Goal: Task Accomplishment & Management: Complete application form

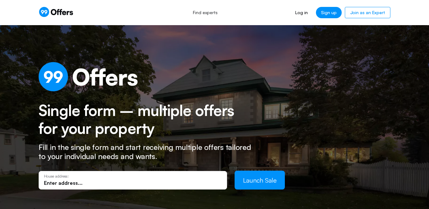
click at [80, 180] on input "text" at bounding box center [133, 182] width 178 height 7
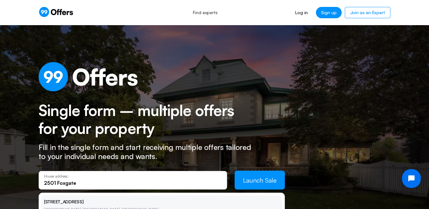
click at [64, 202] on li "[STREET_ADDRESS]" at bounding box center [161, 205] width 240 height 20
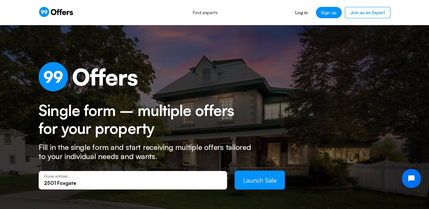
type input "[STREET_ADDRESS]"
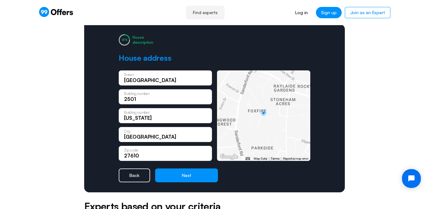
scroll to position [46, 0]
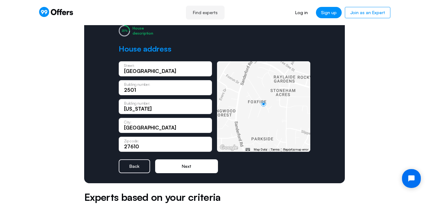
click at [193, 164] on button "Next" at bounding box center [186, 166] width 63 height 14
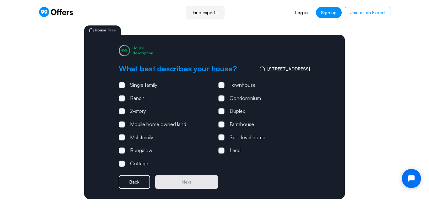
scroll to position [35, 0]
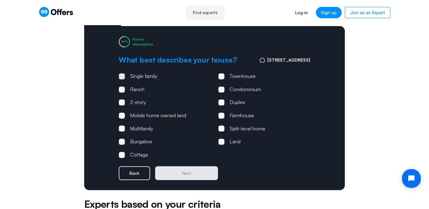
click at [124, 75] on span at bounding box center [122, 76] width 6 height 6
click at [0, 0] on input "Single family" at bounding box center [0, 0] width 0 height 0
click at [194, 175] on button "Next" at bounding box center [186, 173] width 63 height 14
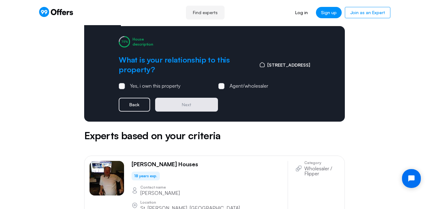
scroll to position [0, 0]
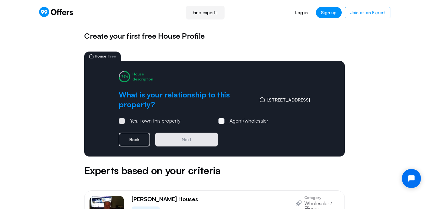
click at [122, 122] on span at bounding box center [122, 121] width 6 height 6
click at [0, 0] on input "Yes, i own this property" at bounding box center [0, 0] width 0 height 0
click at [199, 143] on button "Next" at bounding box center [186, 139] width 63 height 14
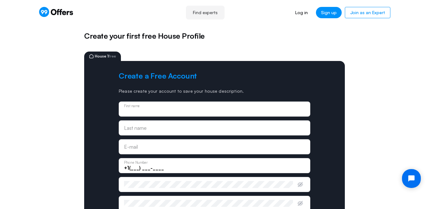
click at [148, 109] on input "text" at bounding box center [214, 111] width 181 height 7
type input "[PERSON_NAME]"
type input "[EMAIL_ADDRESS][DOMAIN_NAME]"
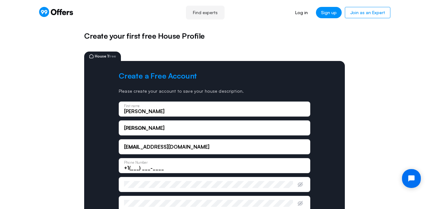
type input "[PHONE_NUMBER]"
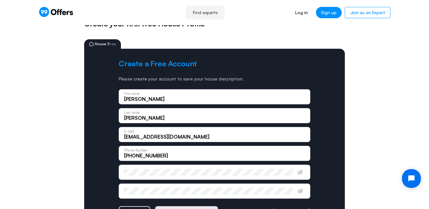
scroll to position [41, 0]
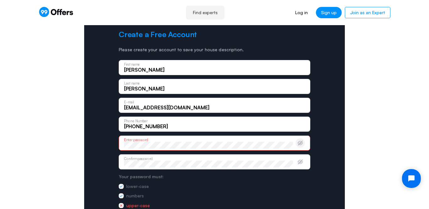
click at [300, 142] on icon "button" at bounding box center [300, 143] width 6 height 5
click at [301, 143] on icon "button" at bounding box center [300, 143] width 6 height 6
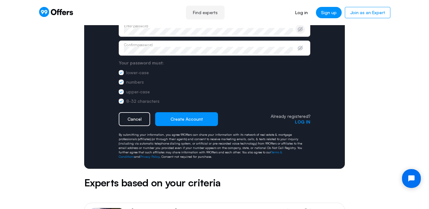
scroll to position [162, 0]
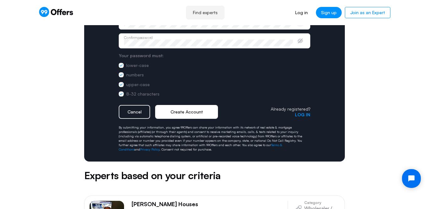
click at [203, 112] on button "Create Account" at bounding box center [186, 112] width 63 height 14
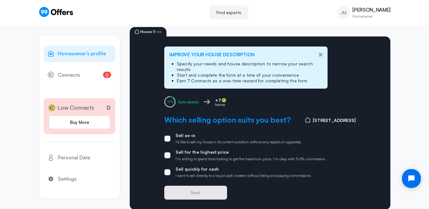
scroll to position [47, 0]
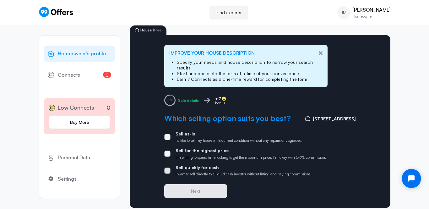
click at [169, 167] on span at bounding box center [167, 170] width 6 height 6
click at [0, 0] on input "Sell quickly for cash I want to sell directly to a liquid cash investor without…" at bounding box center [0, 0] width 0 height 0
click at [192, 184] on button "Next" at bounding box center [195, 191] width 63 height 14
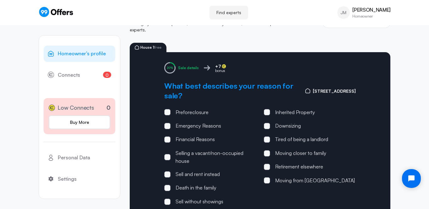
scroll to position [35, 0]
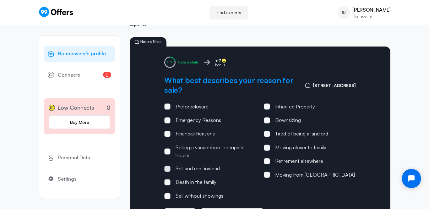
click at [168, 165] on span at bounding box center [167, 168] width 6 height 6
click at [0, 0] on input "Sell and rent instead" at bounding box center [0, 0] width 0 height 0
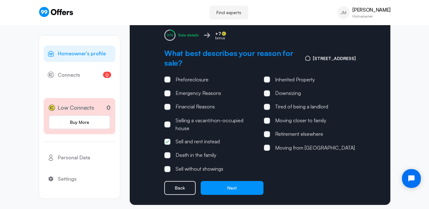
scroll to position [67, 0]
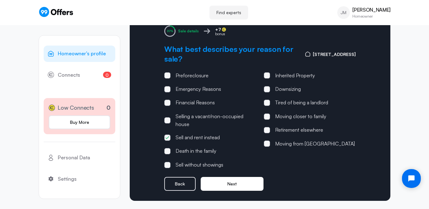
click at [229, 177] on button "Next" at bounding box center [232, 184] width 63 height 14
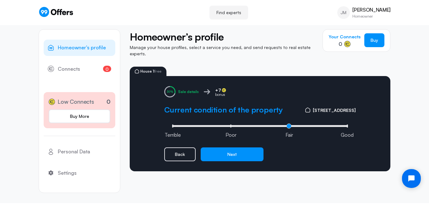
scroll to position [0, 0]
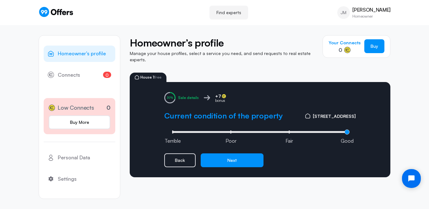
drag, startPoint x: 289, startPoint y: 128, endPoint x: 320, endPoint y: 125, distance: 30.6
type input "3"
click at [320, 131] on input "range" at bounding box center [259, 132] width 179 height 2
click at [234, 154] on button "Next" at bounding box center [232, 160] width 63 height 14
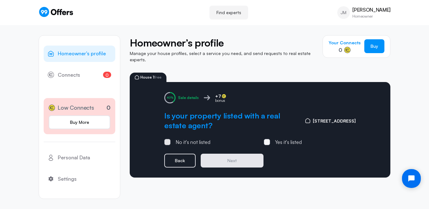
click at [165, 139] on span at bounding box center [167, 142] width 6 height 6
click at [0, 0] on input "No it's not listed" at bounding box center [0, 0] width 0 height 0
click at [237, 154] on button "Next" at bounding box center [232, 161] width 63 height 14
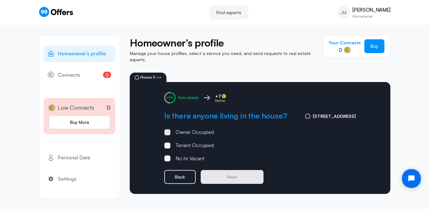
click at [168, 129] on span at bounding box center [167, 132] width 6 height 6
click at [0, 0] on input "Owner Occupied" at bounding box center [0, 0] width 0 height 0
click at [231, 173] on button "Next" at bounding box center [232, 177] width 63 height 14
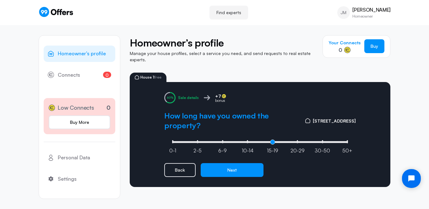
drag, startPoint x: 174, startPoint y: 138, endPoint x: 265, endPoint y: 138, distance: 91.0
type input "4"
click at [267, 141] on input "range" at bounding box center [259, 142] width 179 height 2
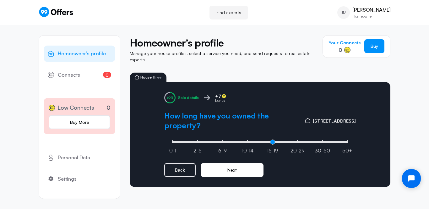
click at [233, 165] on button "Next" at bounding box center [232, 170] width 63 height 14
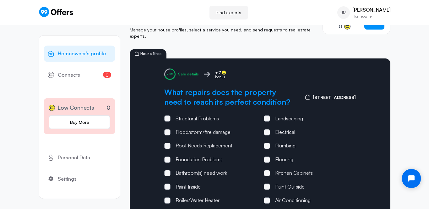
scroll to position [24, 0]
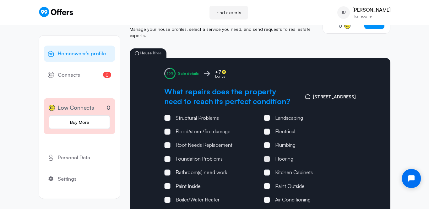
click at [267, 156] on span at bounding box center [267, 159] width 6 height 6
click at [0, 0] on input "Flooring" at bounding box center [0, 0] width 0 height 0
click at [167, 183] on span at bounding box center [167, 186] width 6 height 6
click at [0, 0] on input "Paint Inside" at bounding box center [0, 0] width 0 height 0
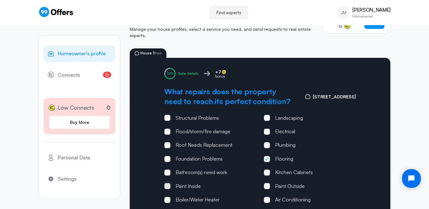
click at [170, 183] on span at bounding box center [167, 186] width 6 height 6
click at [0, 0] on input "Paint Inside" at bounding box center [0, 0] width 0 height 0
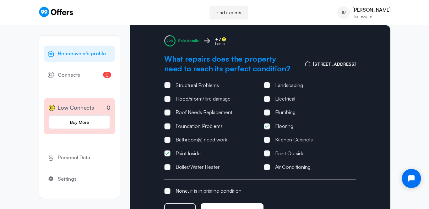
scroll to position [76, 0]
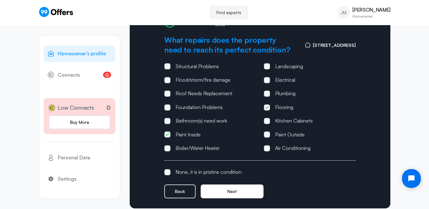
click at [229, 184] on button "Next" at bounding box center [232, 191] width 63 height 14
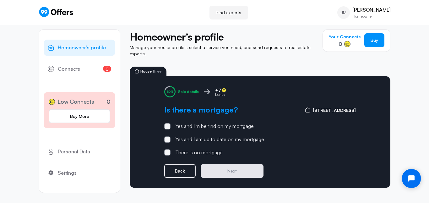
scroll to position [0, 0]
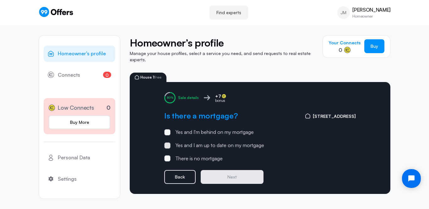
click at [170, 142] on span at bounding box center [167, 145] width 6 height 6
click at [0, 0] on input "Yes and I am up to date on my mortgage" at bounding box center [0, 0] width 0 height 0
click at [233, 172] on button "Next" at bounding box center [232, 177] width 63 height 14
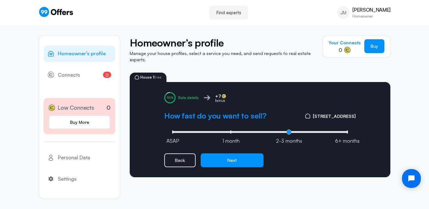
drag, startPoint x: 290, startPoint y: 128, endPoint x: 274, endPoint y: 131, distance: 16.8
click at [274, 131] on input "range" at bounding box center [259, 132] width 179 height 2
drag, startPoint x: 289, startPoint y: 129, endPoint x: 278, endPoint y: 134, distance: 12.2
click at [278, 133] on input "range" at bounding box center [259, 132] width 179 height 2
drag, startPoint x: 289, startPoint y: 128, endPoint x: 259, endPoint y: 123, distance: 30.3
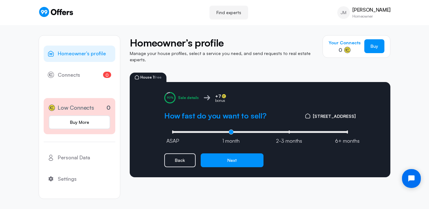
type input "1"
click at [258, 131] on input "range" at bounding box center [259, 132] width 179 height 2
click at [233, 153] on button "Next" at bounding box center [232, 160] width 63 height 14
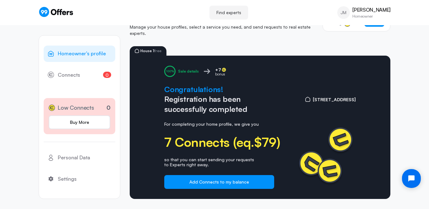
scroll to position [27, 0]
